Goal: Information Seeking & Learning: Learn about a topic

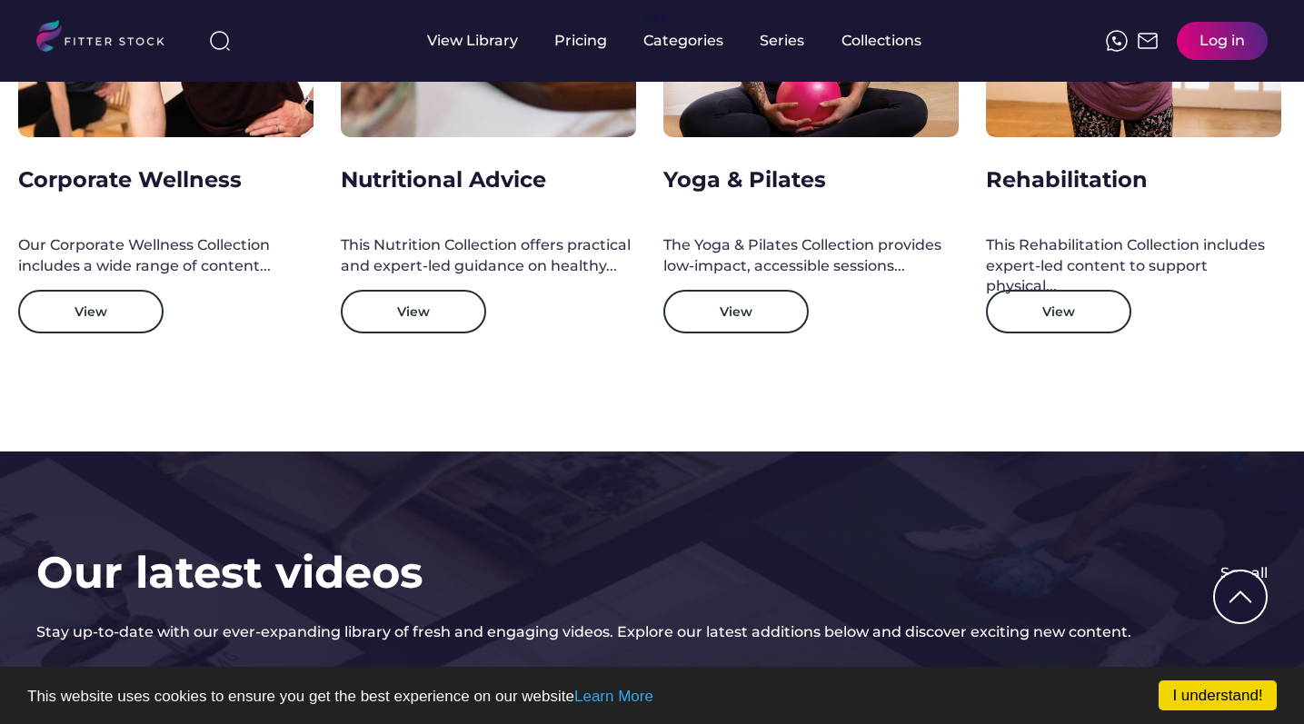
scroll to position [3074, 0]
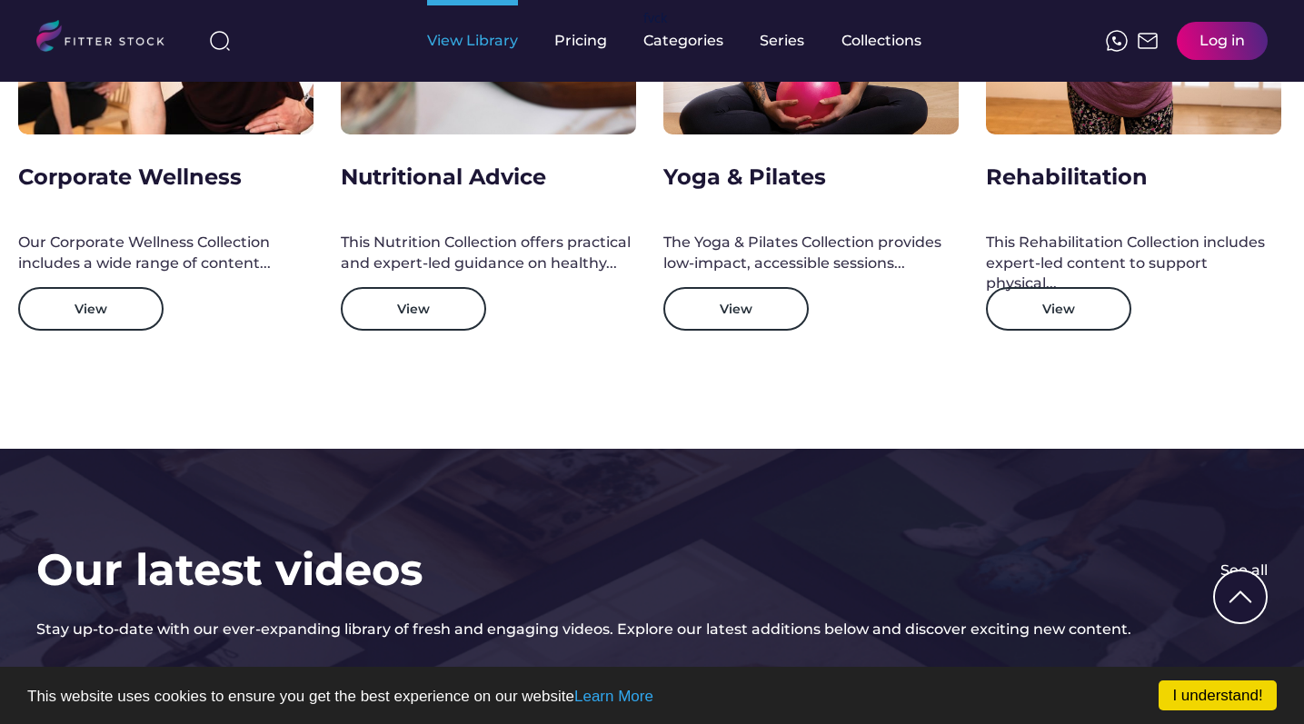
click at [482, 34] on div "View Library" at bounding box center [472, 41] width 91 height 20
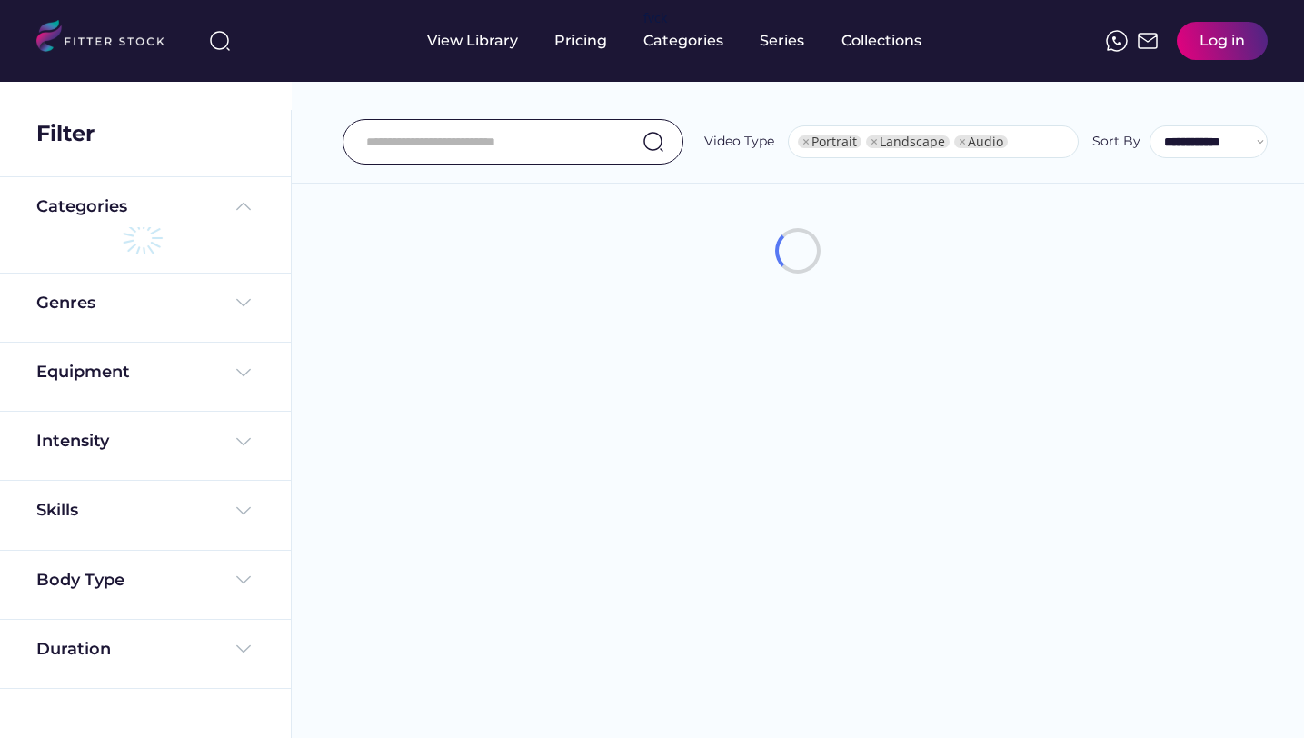
select select "**********"
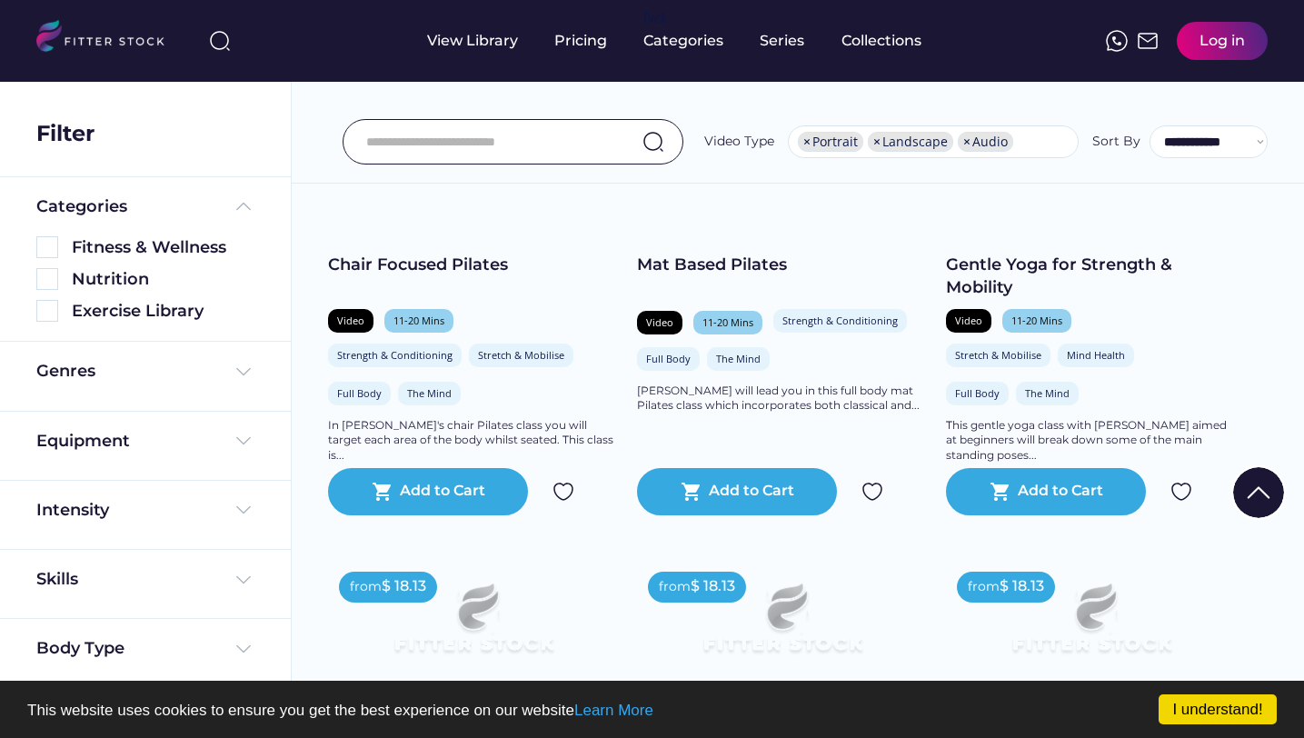
scroll to position [1002, 0]
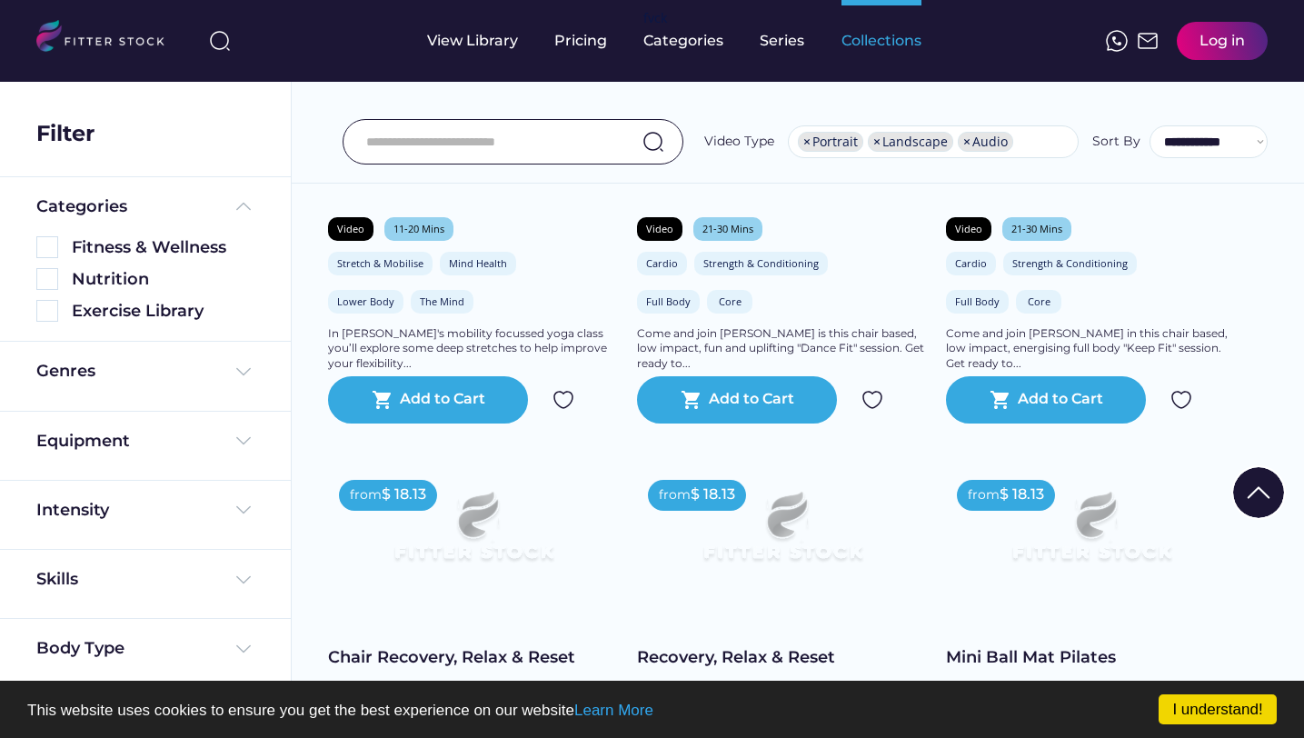
click at [901, 42] on div "Collections" at bounding box center [881, 41] width 80 height 20
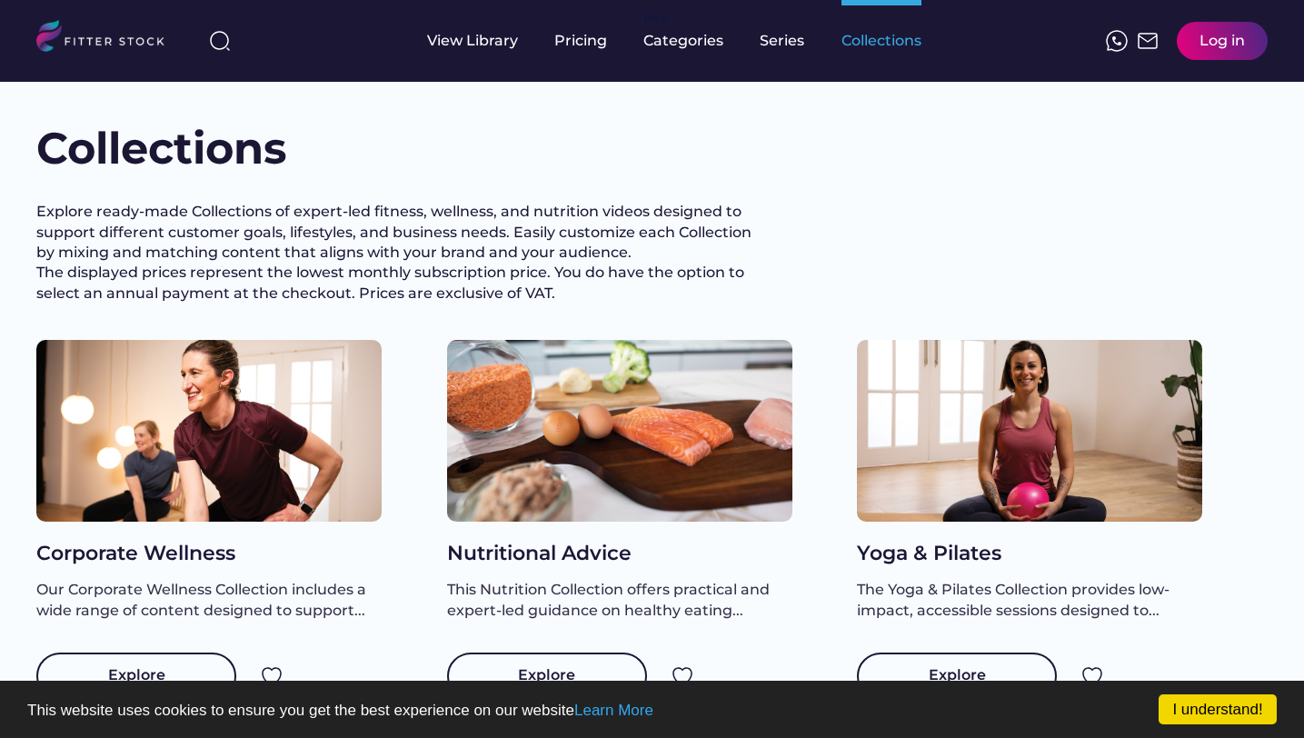
click at [851, 35] on div "Collections" at bounding box center [881, 41] width 80 height 20
click at [793, 37] on div "Series" at bounding box center [782, 41] width 45 height 20
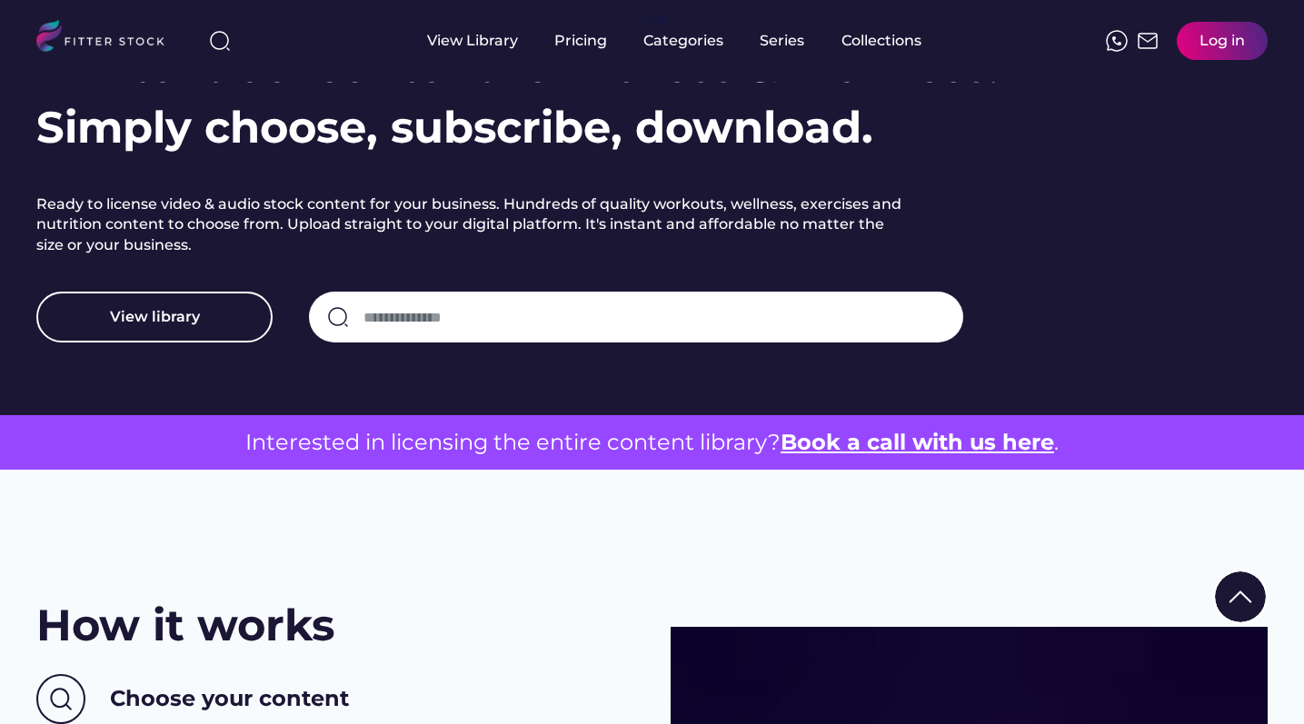
scroll to position [256, 0]
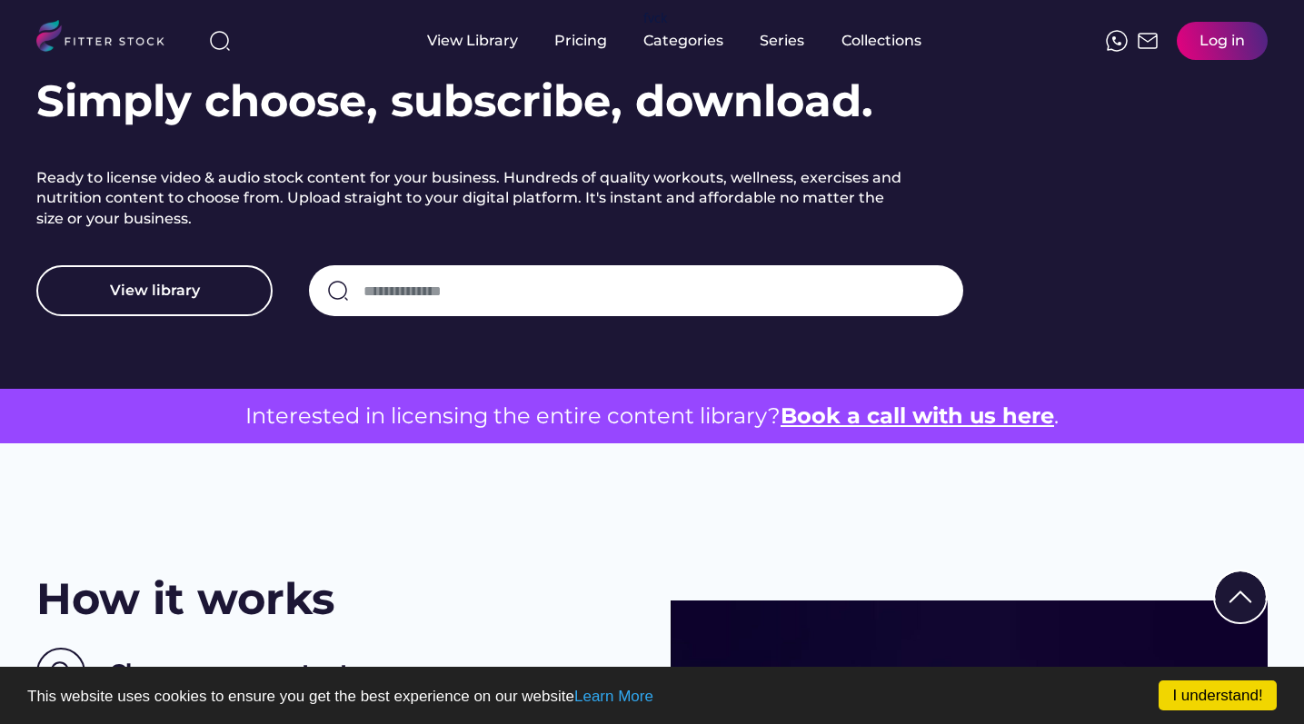
click at [887, 418] on u "Book a call with us here" at bounding box center [916, 415] width 273 height 26
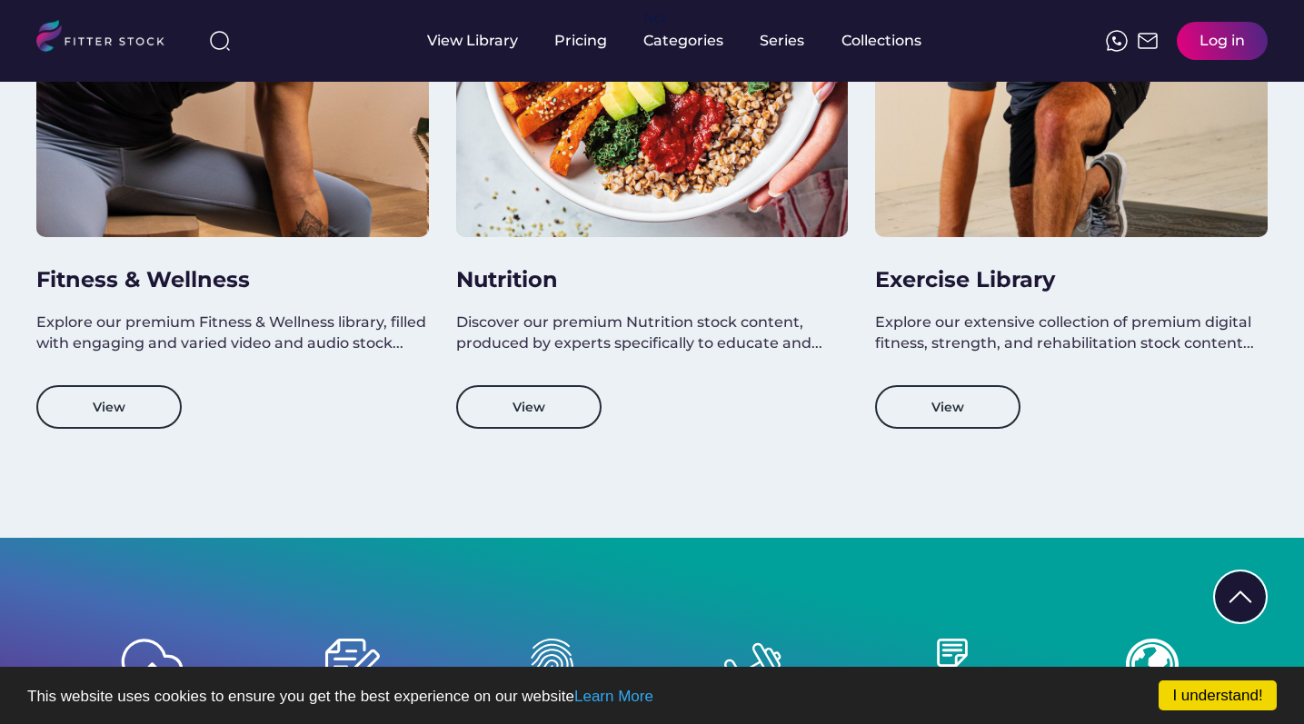
scroll to position [1853, 0]
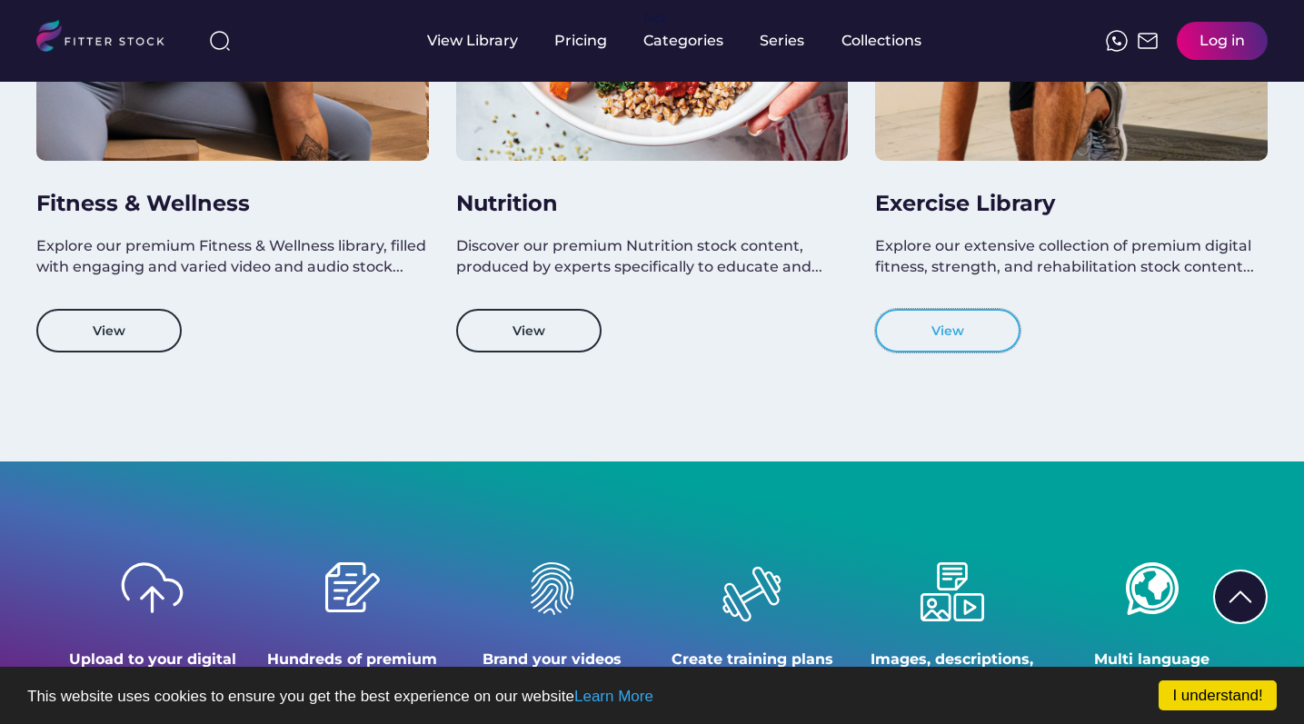
click at [944, 328] on button "View" at bounding box center [947, 331] width 145 height 44
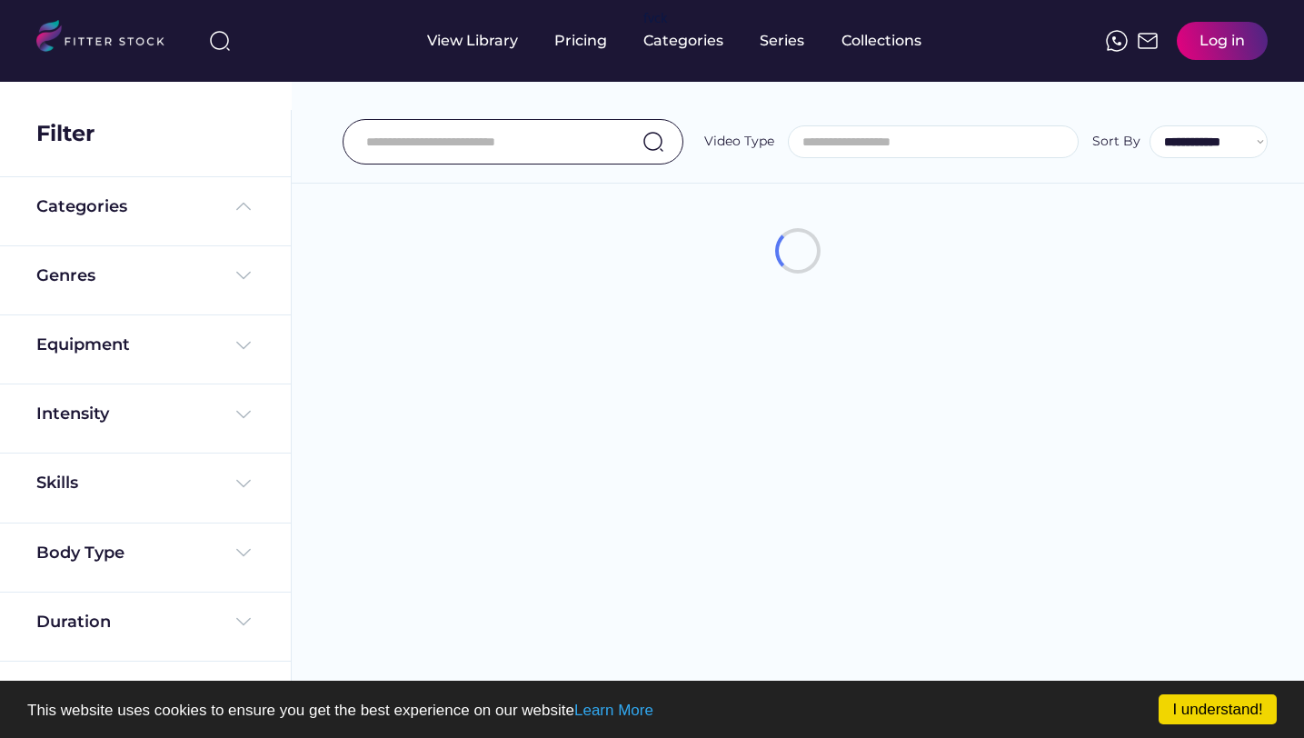
select select
select select "**********"
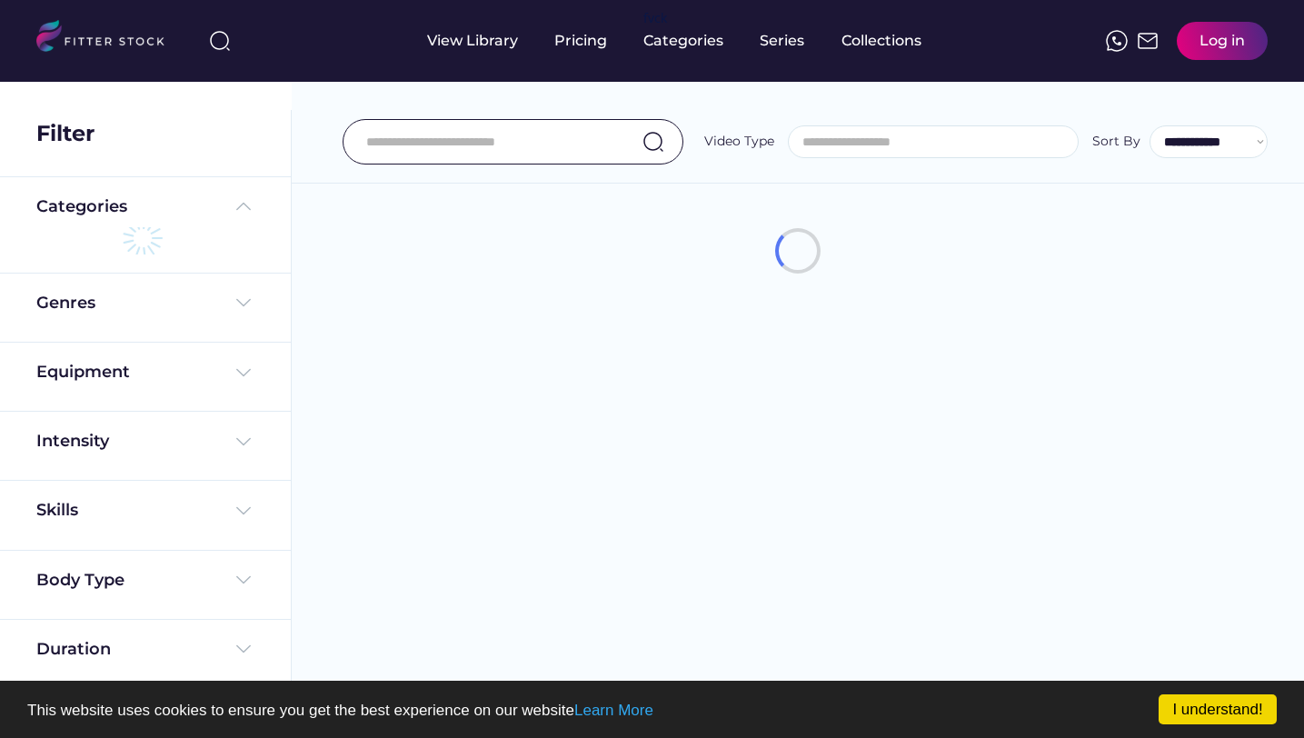
scroll to position [31, 0]
select select "**********"
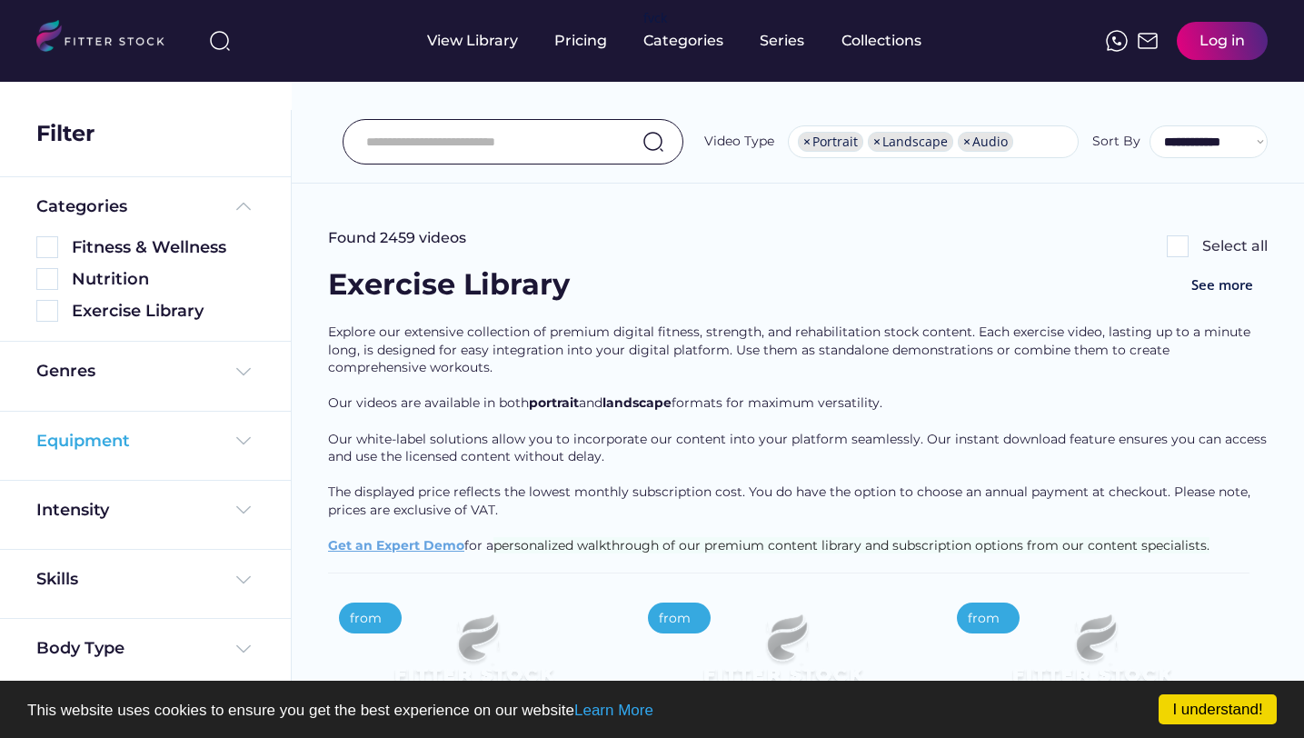
click at [222, 432] on div "Equipment" at bounding box center [145, 441] width 218 height 23
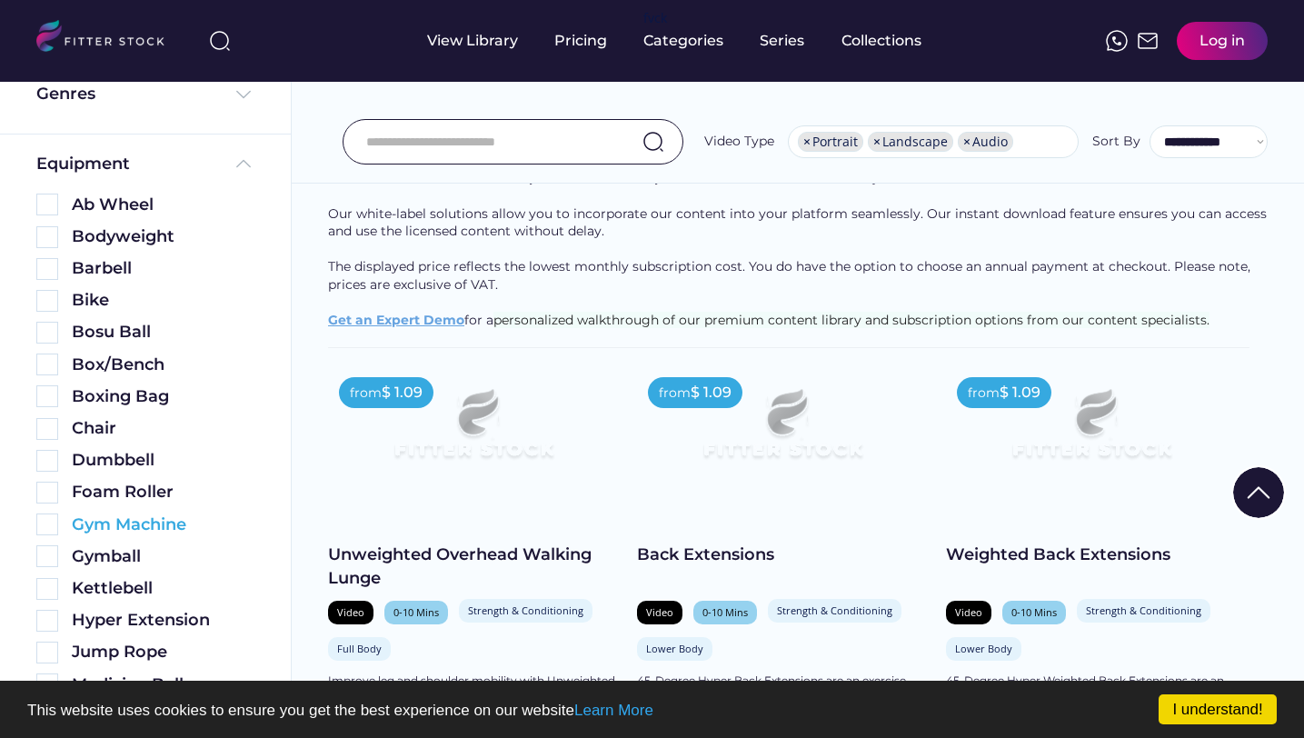
scroll to position [627, 0]
